Goal: Browse casually

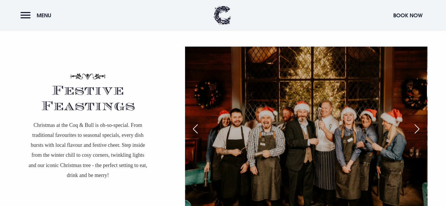
scroll to position [1055, 0]
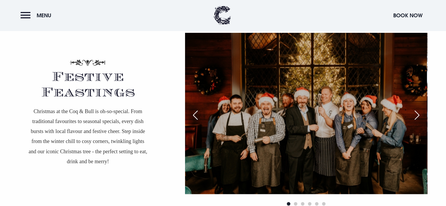
click at [419, 115] on div "Next slide" at bounding box center [416, 114] width 15 height 13
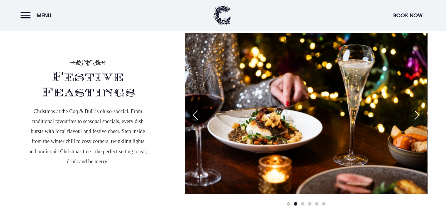
click at [419, 115] on div "Next slide" at bounding box center [416, 114] width 15 height 13
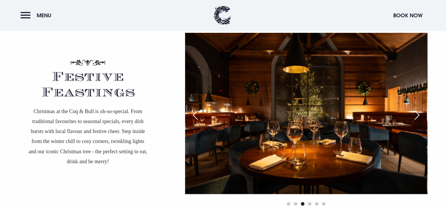
click at [419, 115] on div "Next slide" at bounding box center [416, 114] width 15 height 13
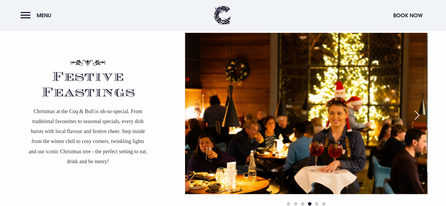
click at [419, 115] on div "Next slide" at bounding box center [416, 114] width 15 height 13
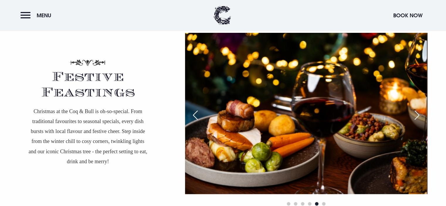
click at [419, 115] on div "Next slide" at bounding box center [416, 114] width 15 height 13
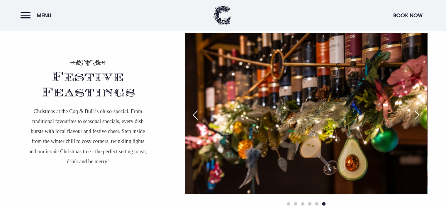
click at [419, 115] on div "Next slide" at bounding box center [416, 114] width 15 height 13
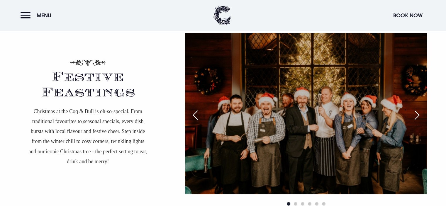
click at [419, 115] on div "Next slide" at bounding box center [416, 114] width 15 height 13
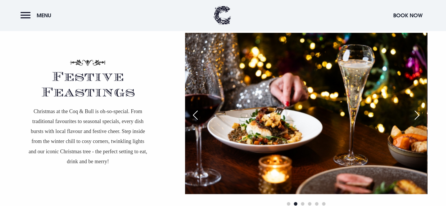
click at [419, 115] on div "Next slide" at bounding box center [416, 114] width 15 height 13
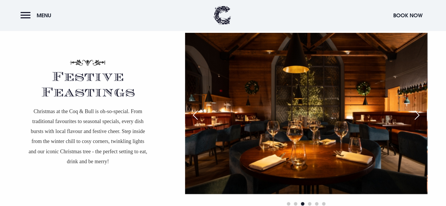
click at [419, 115] on div "Next slide" at bounding box center [416, 114] width 15 height 13
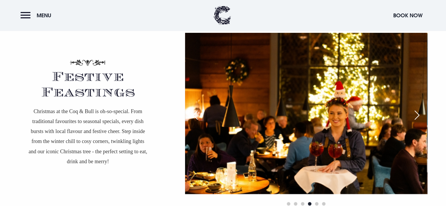
click at [419, 115] on div "Next slide" at bounding box center [416, 114] width 15 height 13
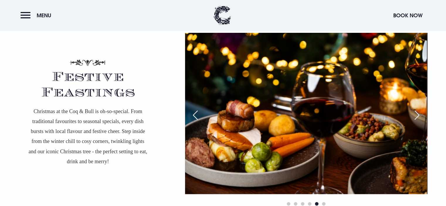
click at [419, 115] on div "Next slide" at bounding box center [416, 114] width 15 height 13
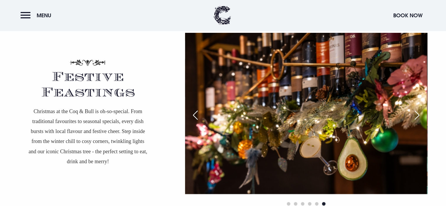
click at [419, 115] on div "Next slide" at bounding box center [416, 114] width 15 height 13
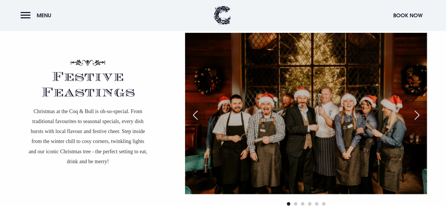
click at [419, 115] on div "Next slide" at bounding box center [416, 114] width 15 height 13
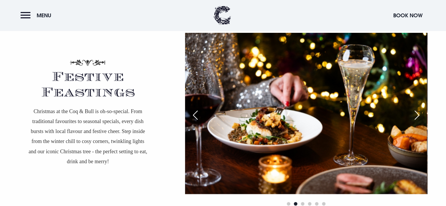
click at [419, 115] on div "Next slide" at bounding box center [416, 114] width 15 height 13
